Goal: Communication & Community: Answer question/provide support

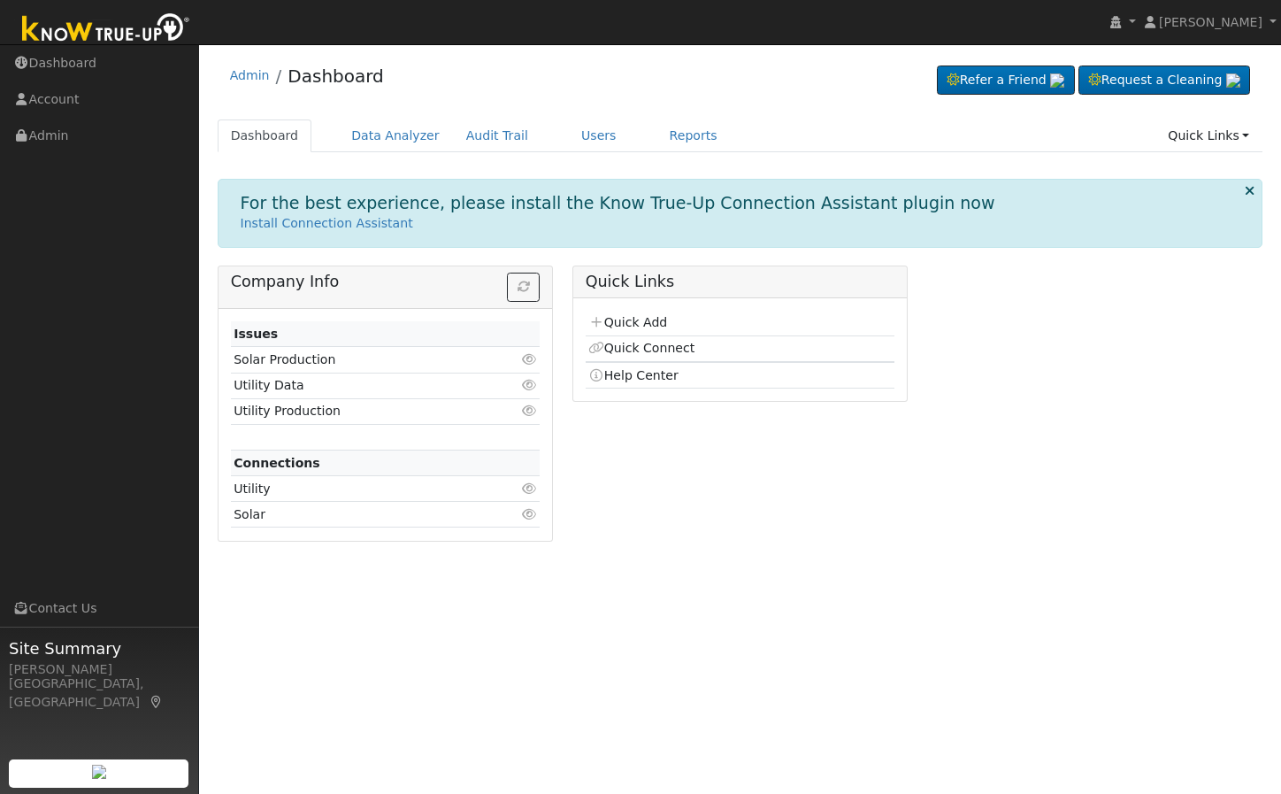
click at [688, 104] on div "Admin Dashboard Refer a Friend Request a Cleaning" at bounding box center [741, 80] width 1046 height 54
click at [695, 104] on div "Admin Dashboard Refer a Friend Request a Cleaning" at bounding box center [741, 80] width 1046 height 54
click at [568, 147] on link "Users" at bounding box center [599, 135] width 62 height 33
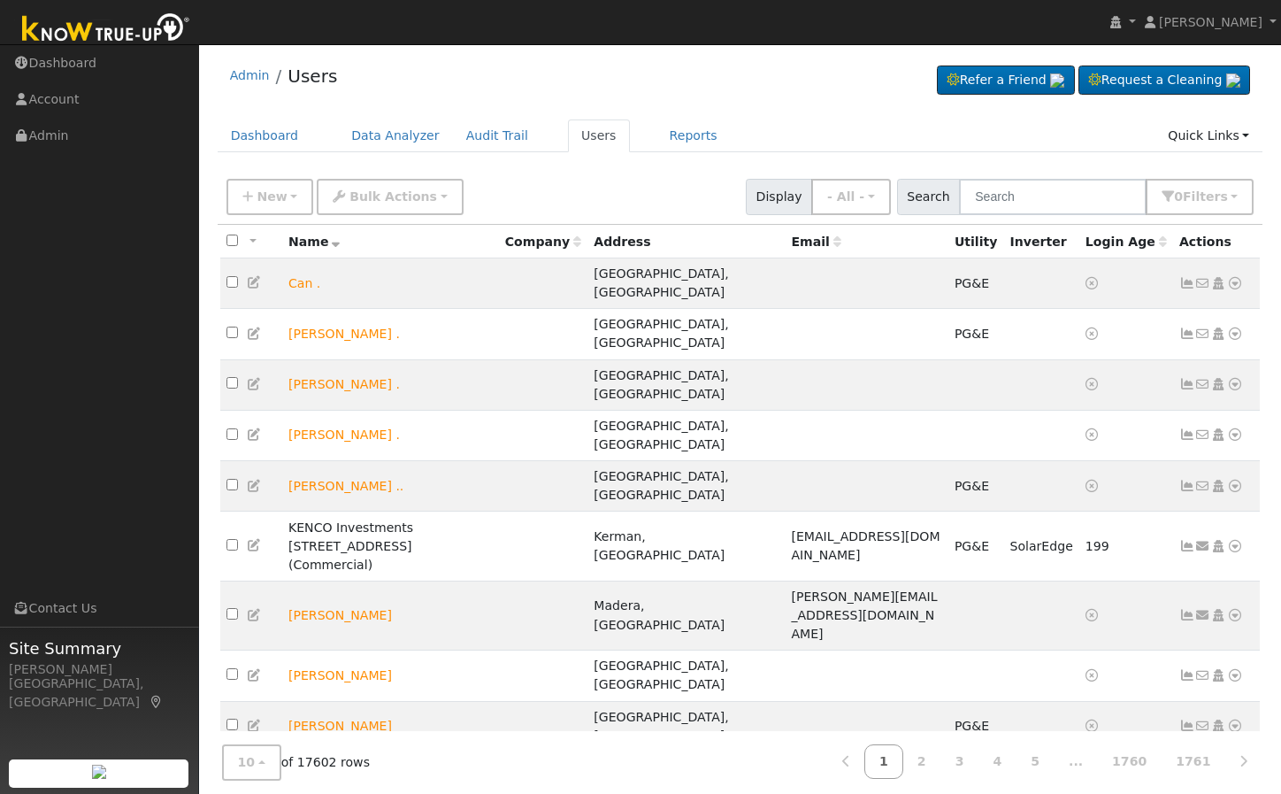
click at [689, 96] on div "Admin Users Refer a Friend Request a Cleaning" at bounding box center [741, 80] width 1046 height 54
click at [1056, 188] on input "text" at bounding box center [1053, 197] width 188 height 36
click at [1028, 188] on input "text" at bounding box center [1053, 197] width 188 height 36
click at [826, 130] on ul "Dashboard Data Analyzer Audit Trail Users Reports Quick Links Quick Add Quick C…" at bounding box center [741, 135] width 1046 height 33
click at [1051, 199] on input "text" at bounding box center [1053, 197] width 188 height 36
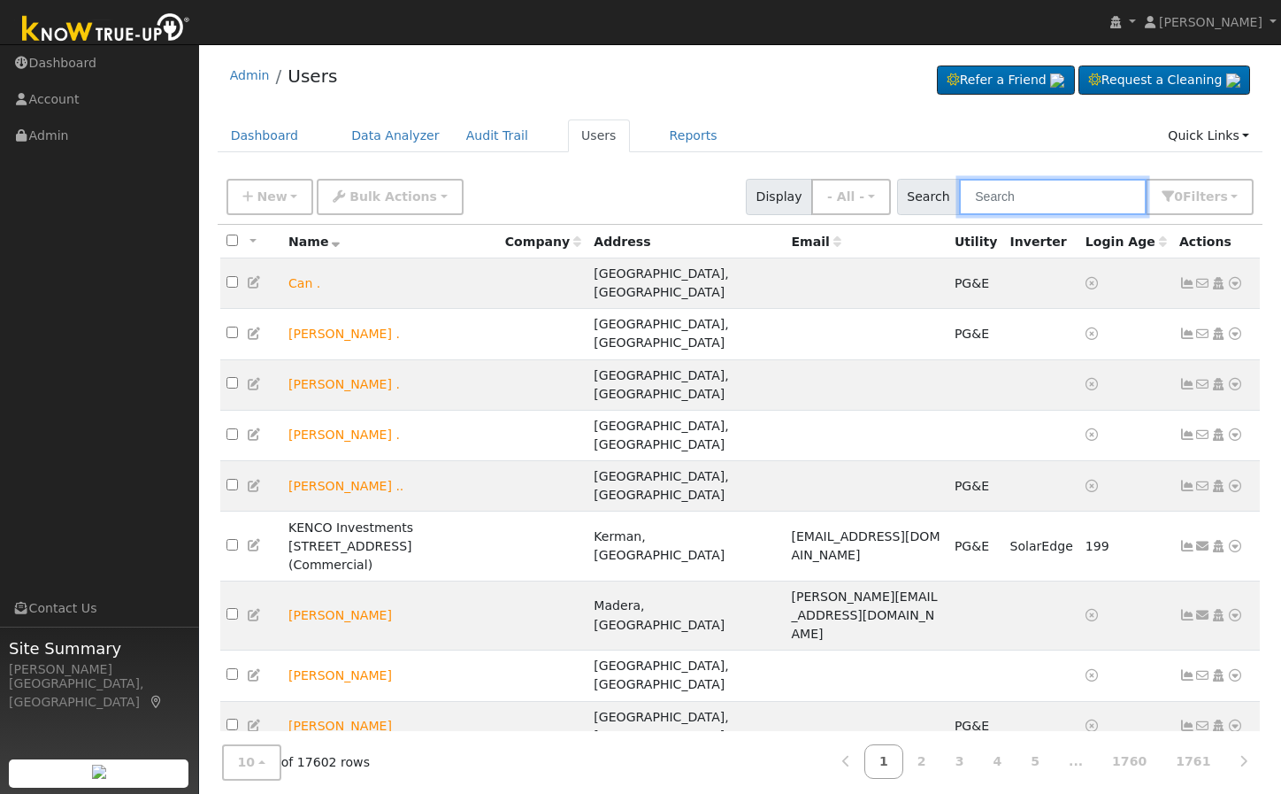
click at [1086, 190] on input "text" at bounding box center [1053, 197] width 188 height 36
paste input "Mark Fulvio"
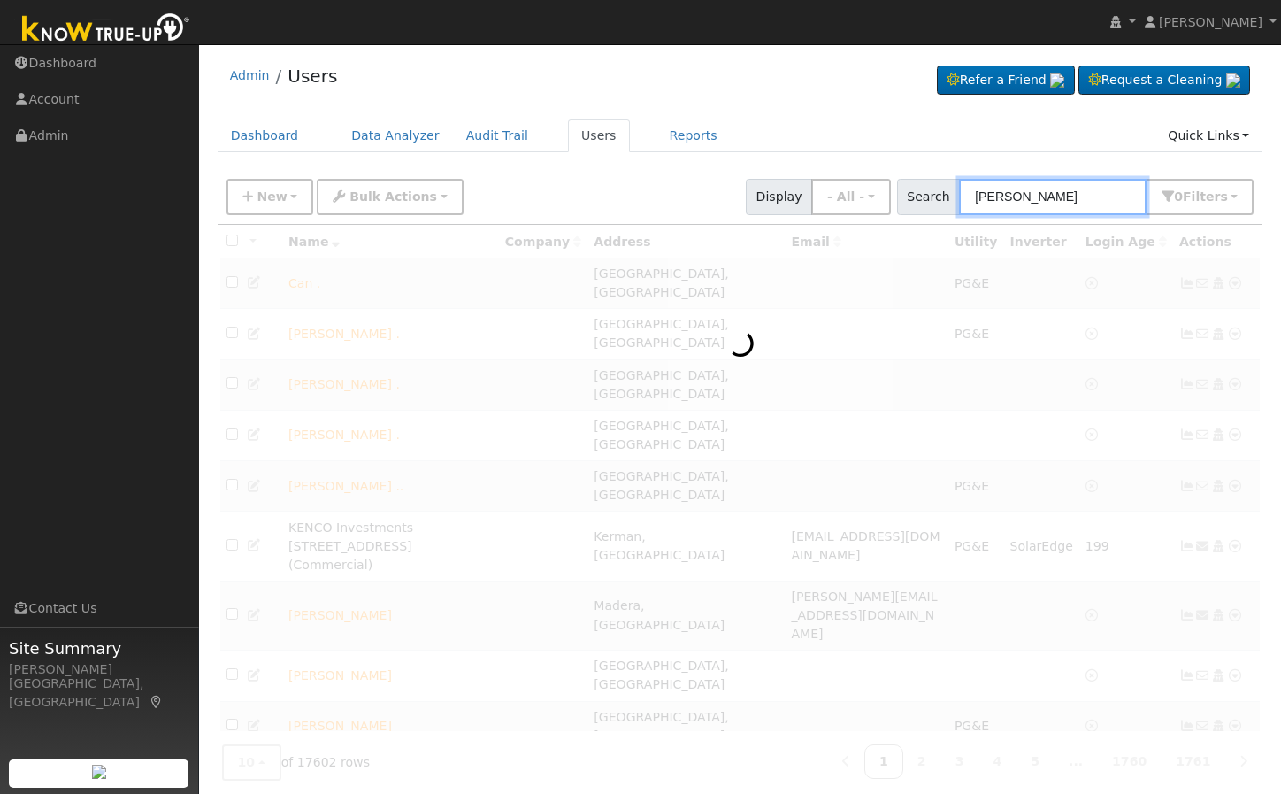
click at [1076, 205] on input "Mark Fulvio" at bounding box center [1053, 197] width 188 height 36
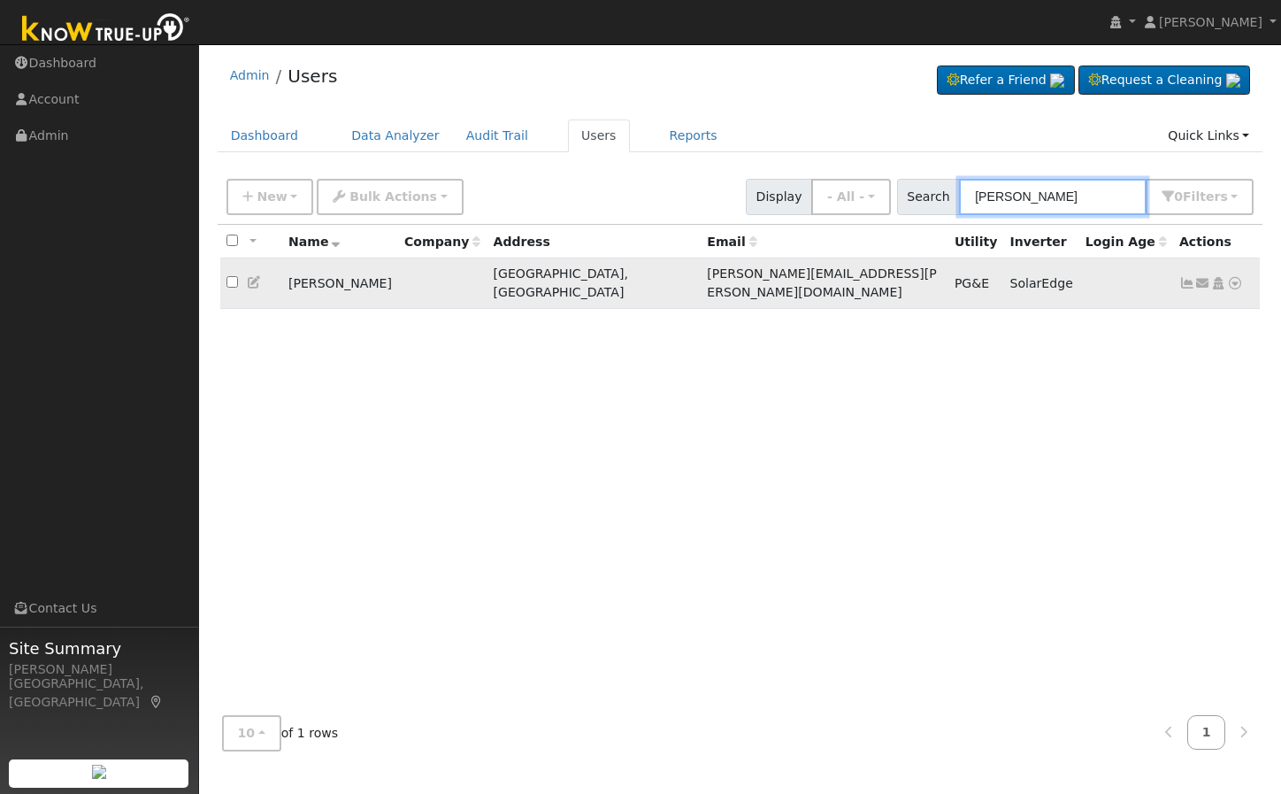
type input "Mark Fulvio"
click at [234, 276] on input "checkbox" at bounding box center [232, 282] width 12 height 12
checkbox input "true"
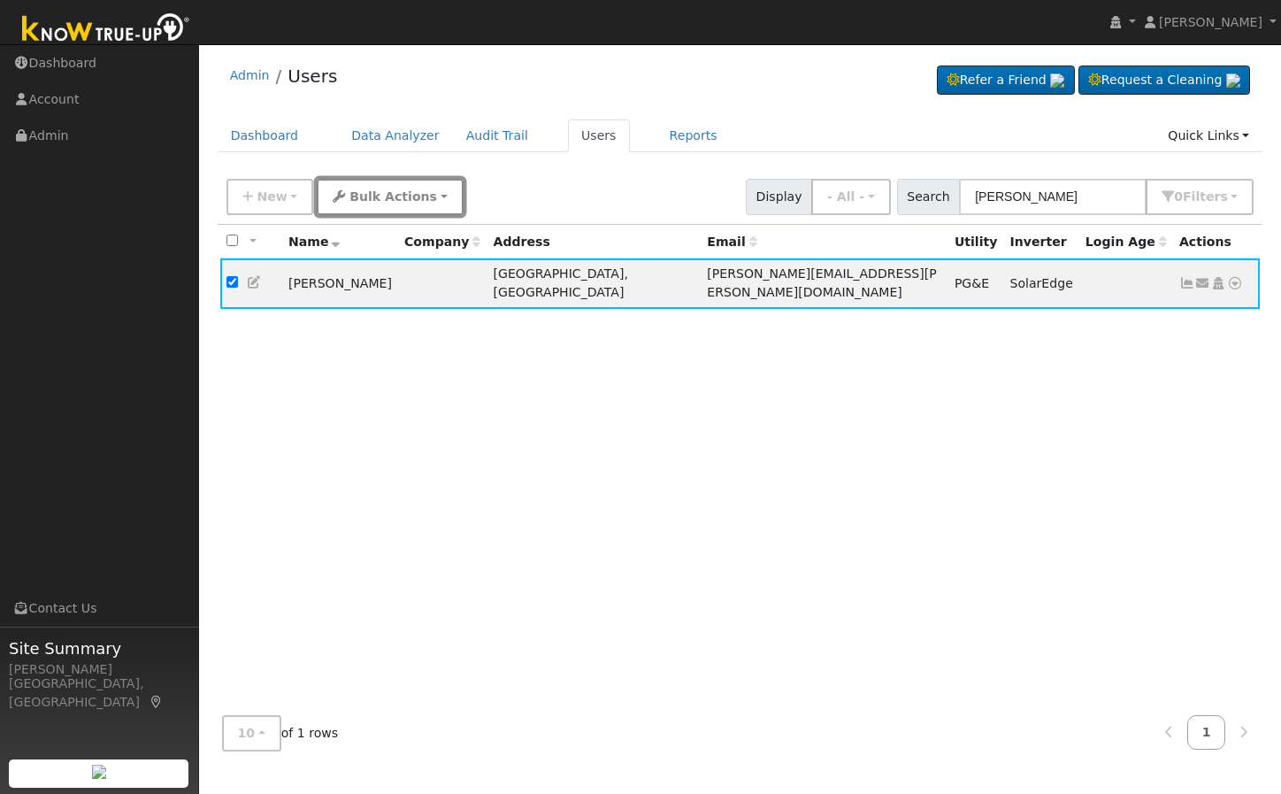
click at [382, 200] on span "Bulk Actions" at bounding box center [393, 196] width 88 height 14
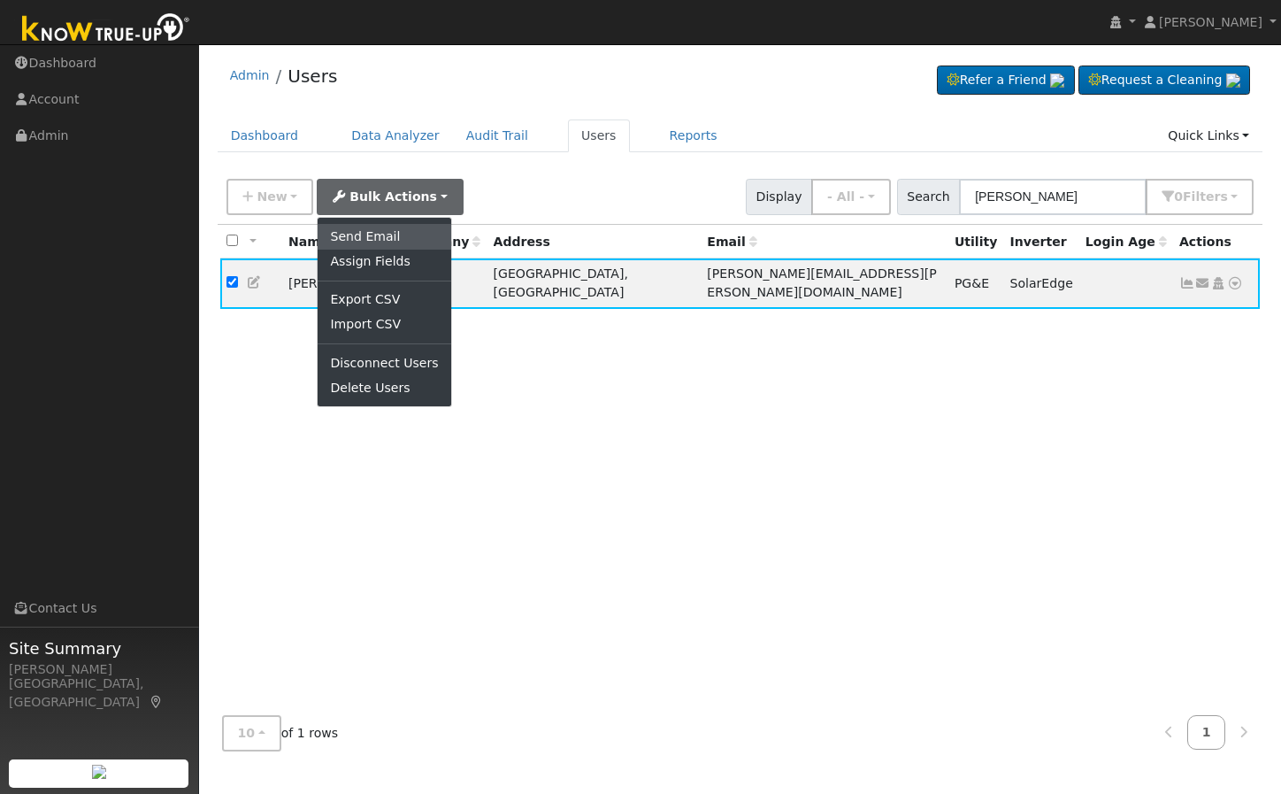
click at [388, 229] on link "Send Email" at bounding box center [384, 236] width 133 height 25
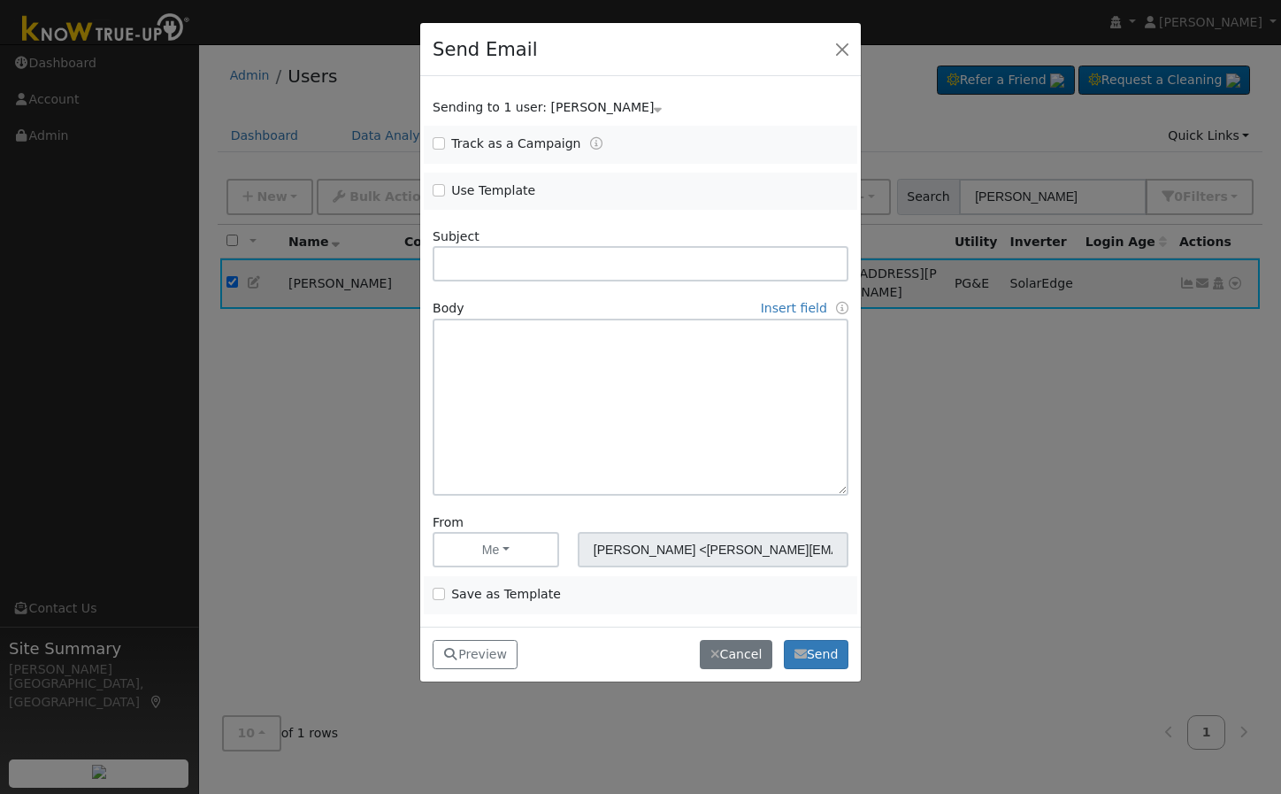
click at [446, 190] on span "Use Template" at bounding box center [532, 190] width 198 height 19
click at [437, 190] on input "Use Template" at bounding box center [439, 190] width 12 height 12
checkbox input "true"
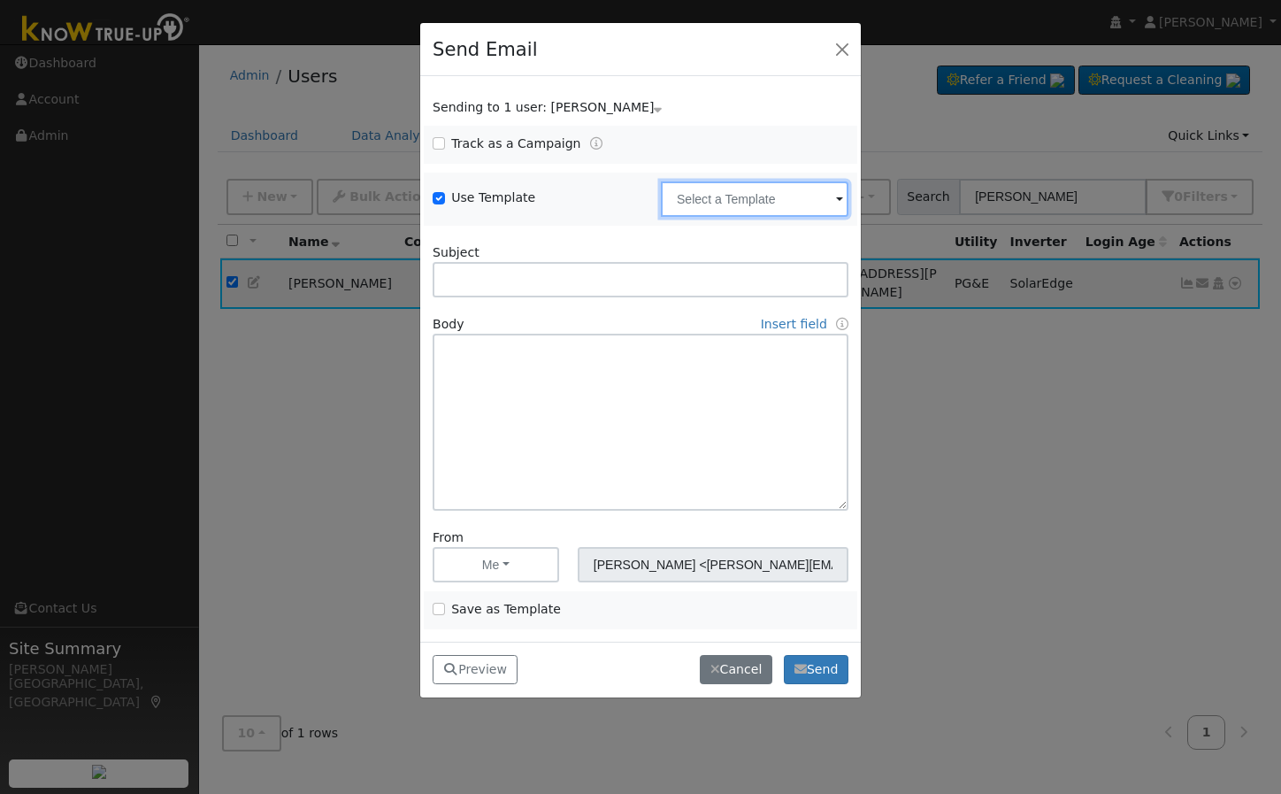
click at [773, 203] on input "text" at bounding box center [755, 198] width 188 height 35
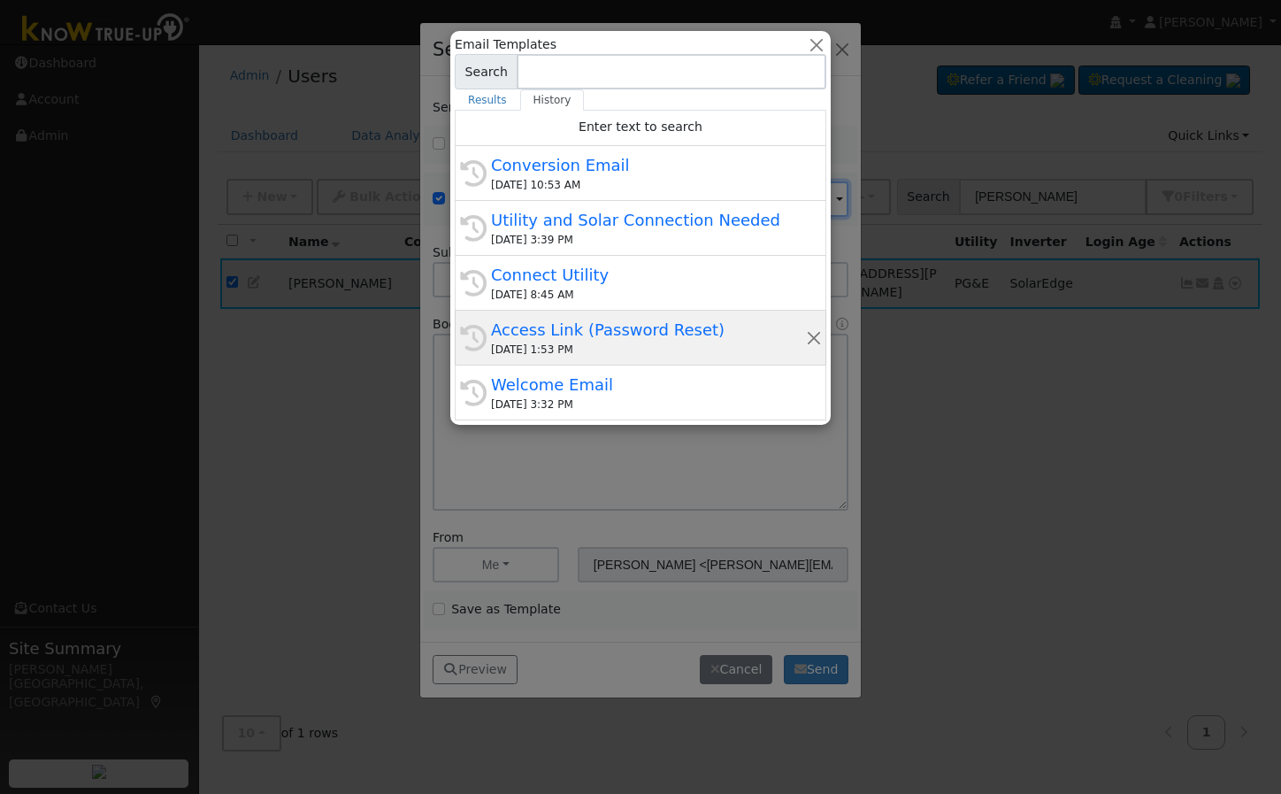
click at [619, 344] on div "03/29/2025 1:53 PM" at bounding box center [648, 350] width 315 height 16
type input "Access Link (Password Reset)"
type input "Know True-Up Access Link (Password Reset)"
type textarea "Dear {user_fname}, Here is a link to access Know True-Up. You will be asked to …"
type input "Know True-Up <knowtrueup@solardatapros.com>"
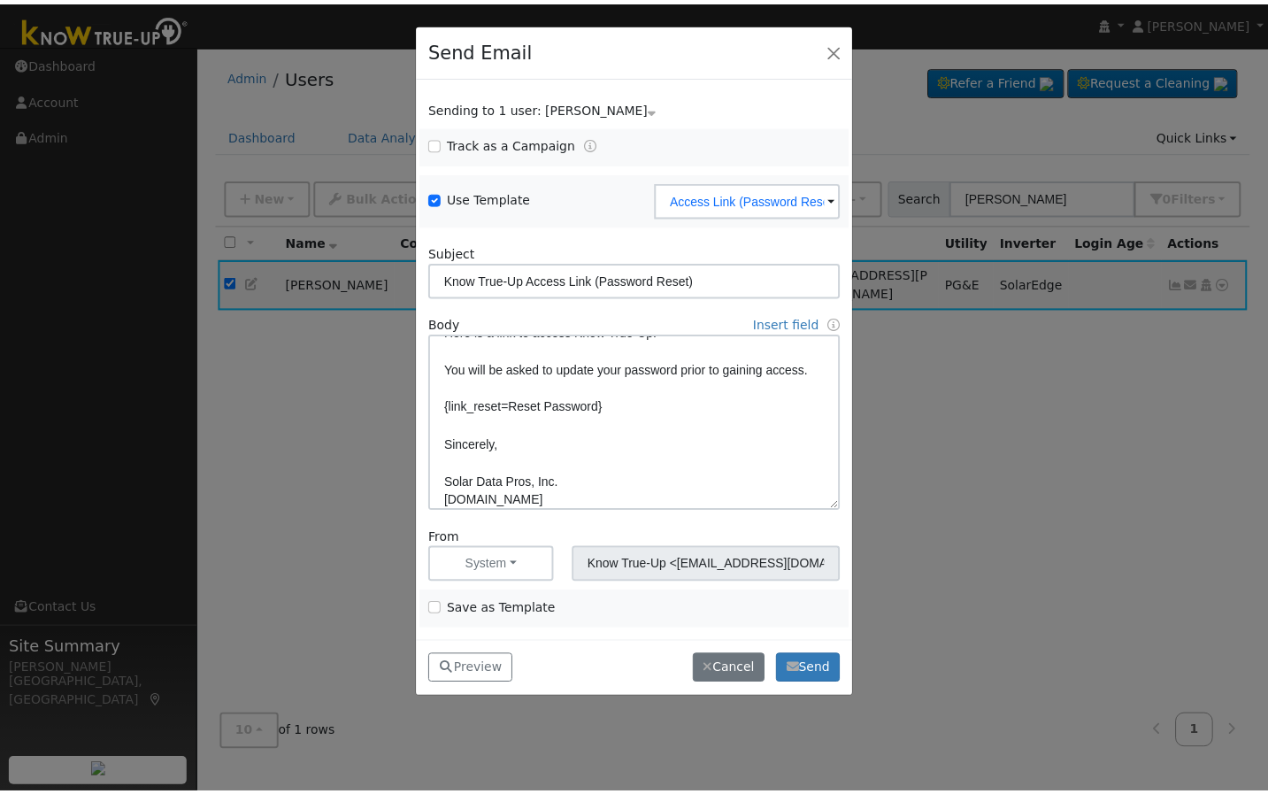
scroll to position [83, 0]
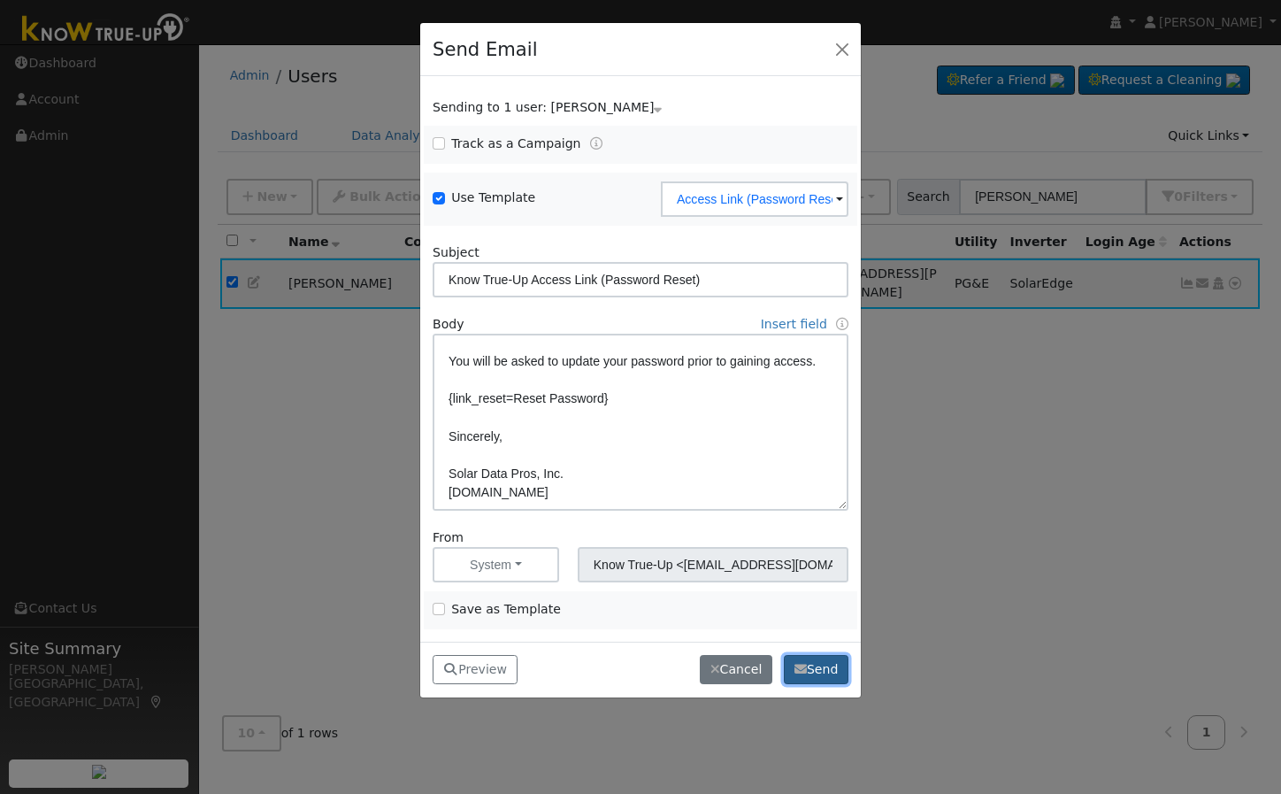
click at [805, 660] on button "Send" at bounding box center [816, 670] width 65 height 30
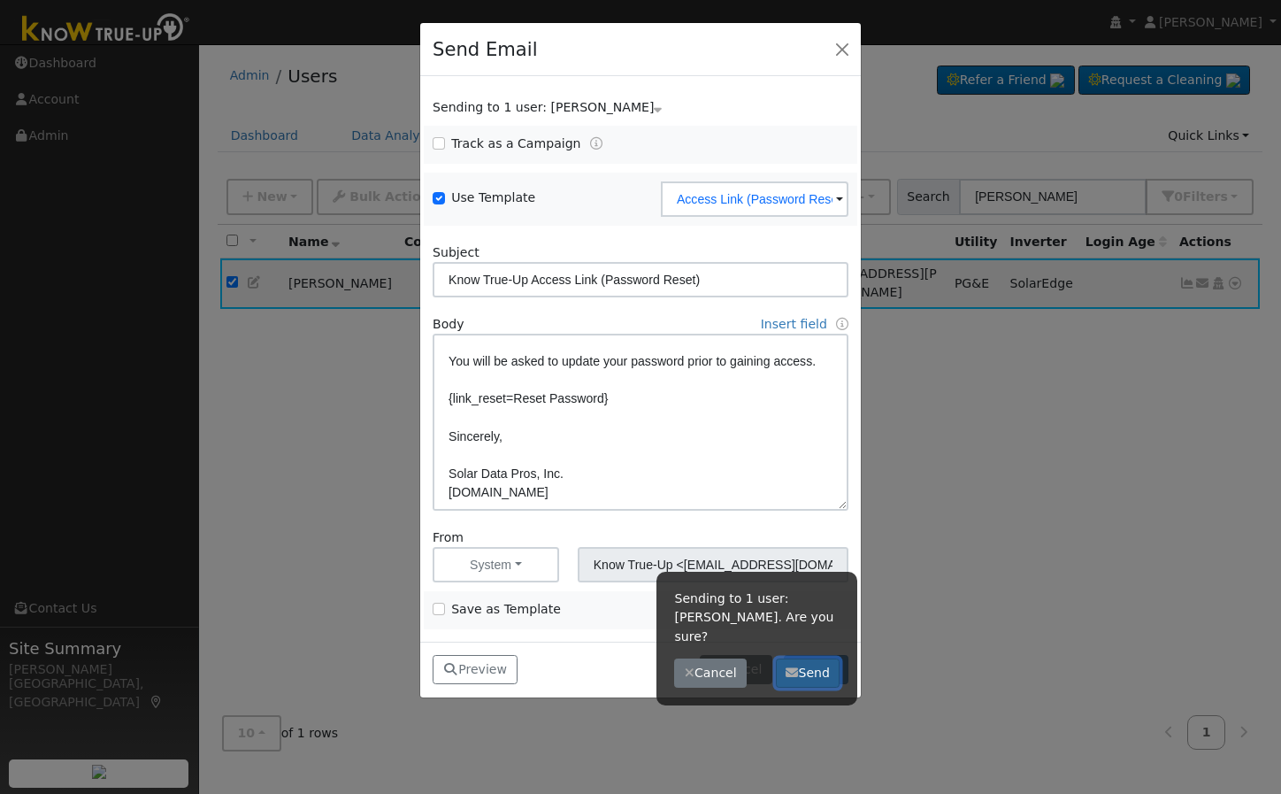
click at [814, 658] on button "Send" at bounding box center [808, 673] width 65 height 30
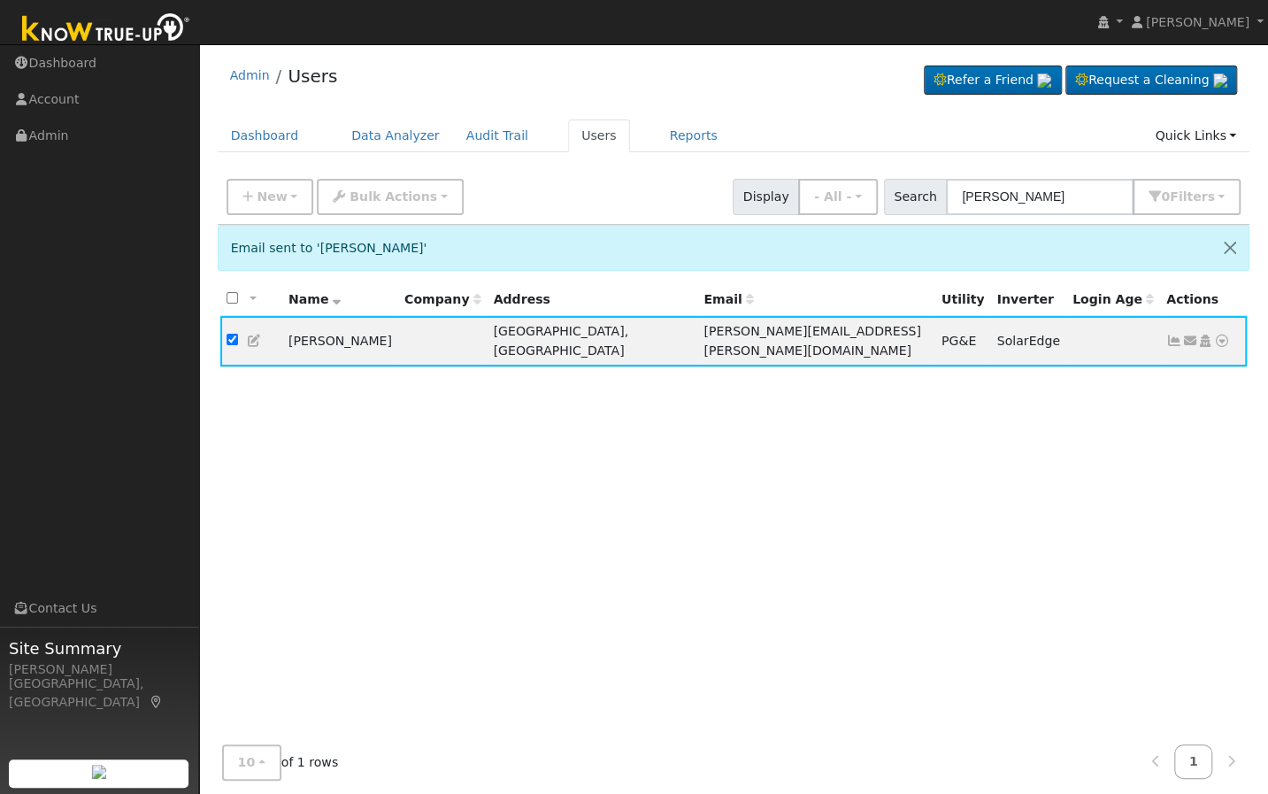
click at [725, 597] on div "All None All on page None on page Name Company Address Email Utility Inverter L…" at bounding box center [734, 521] width 1033 height 476
click at [1208, 334] on icon at bounding box center [1205, 340] width 16 height 12
